Goal: Find specific page/section: Find specific page/section

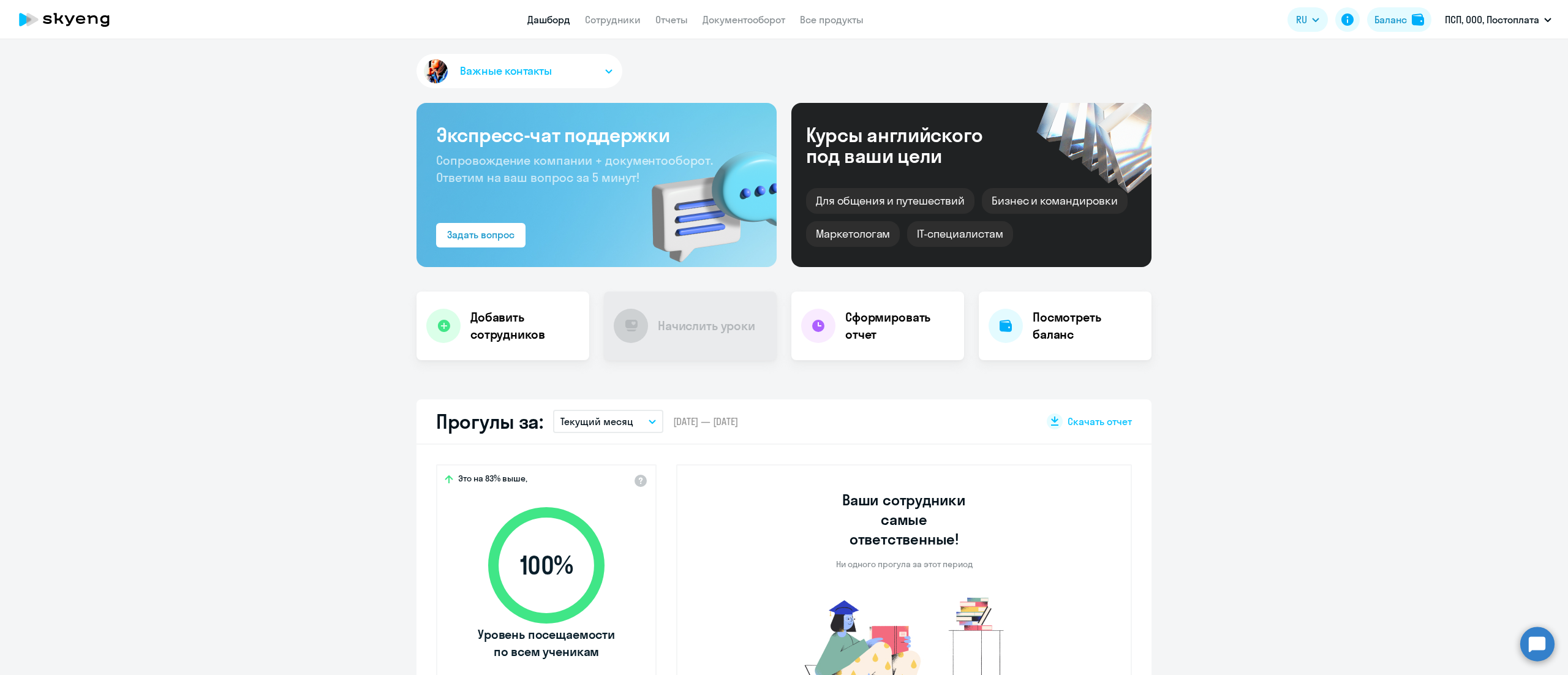
click at [537, 75] on span "Важные контакты" at bounding box center [506, 71] width 92 height 16
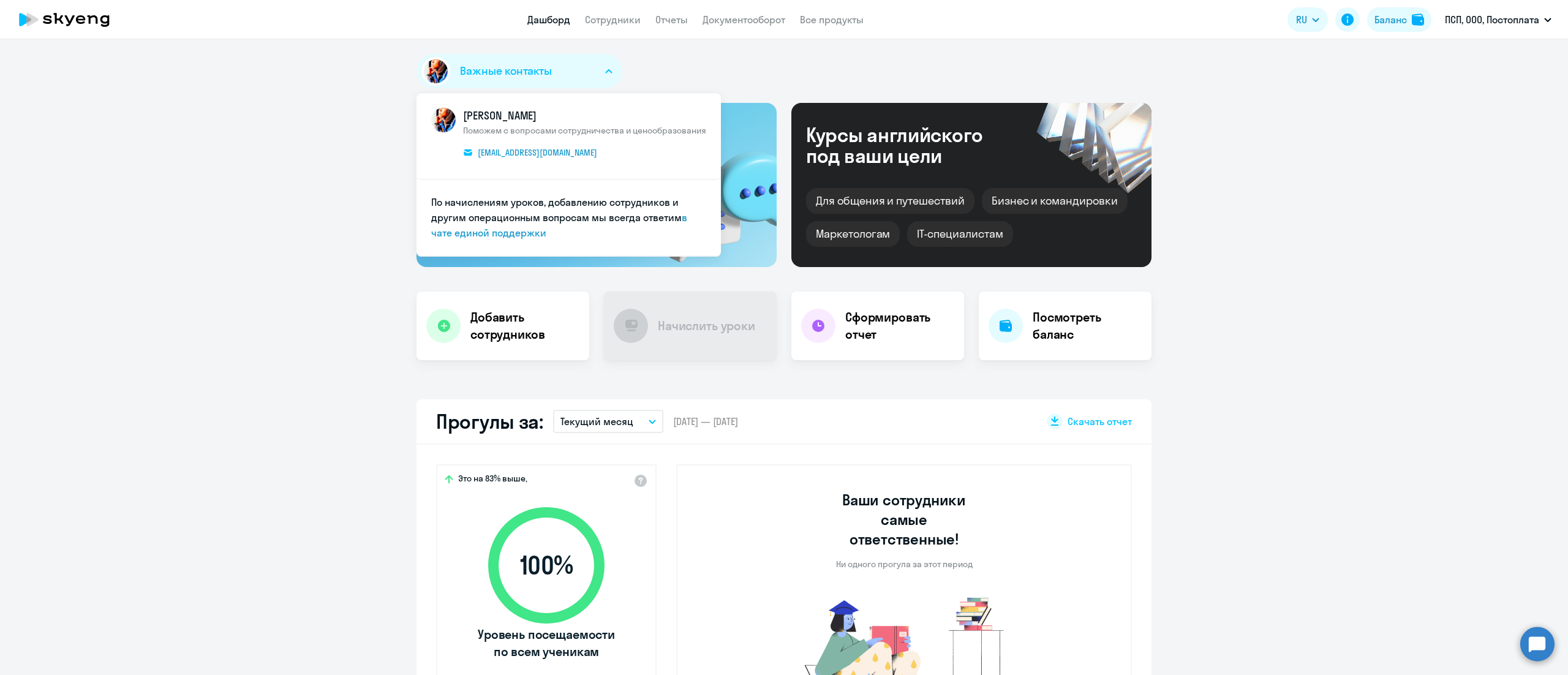
select select "30"
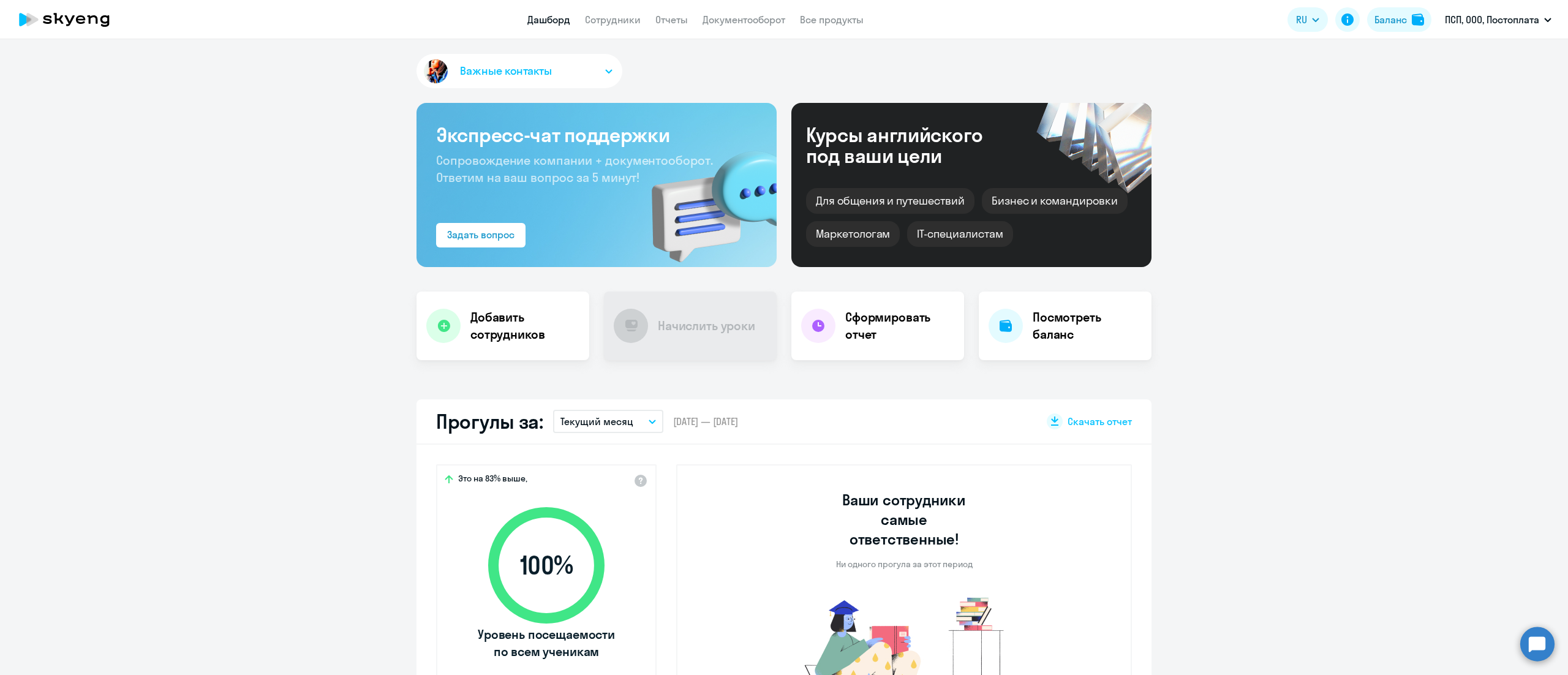
select select "30"
